Goal: Navigation & Orientation: Find specific page/section

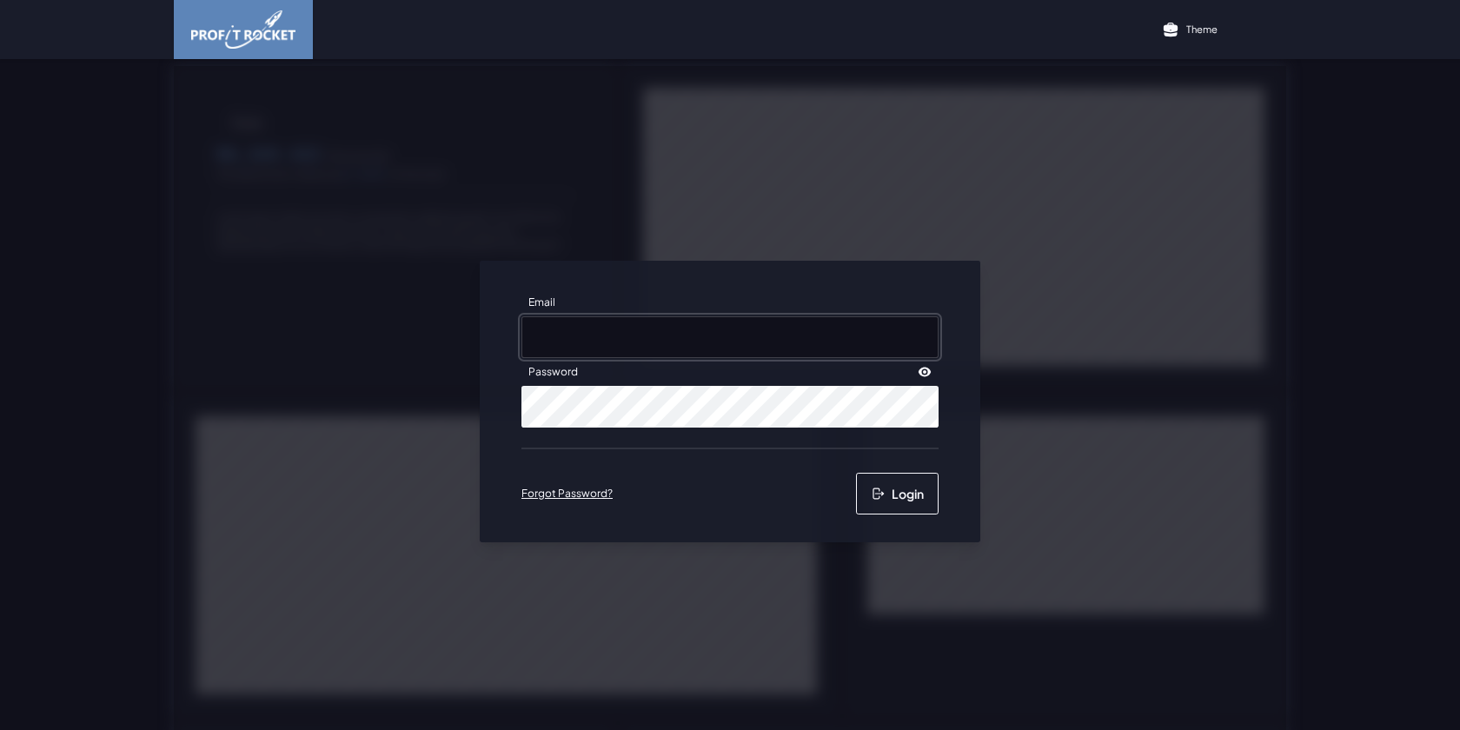
type input "[EMAIL_ADDRESS][DOMAIN_NAME]"
click at [887, 497] on button "Login" at bounding box center [897, 494] width 83 height 42
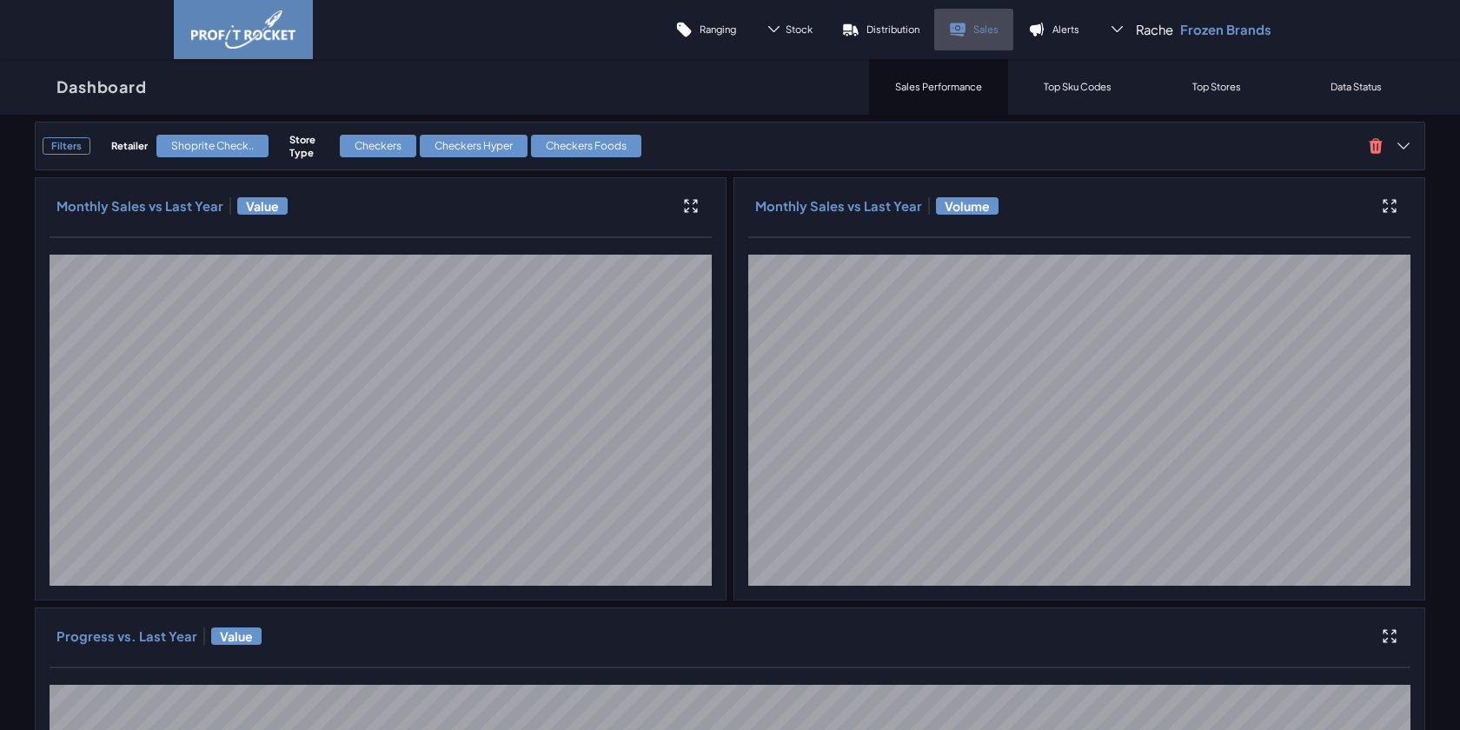
click at [970, 17] on link "Sales" at bounding box center [973, 30] width 79 height 42
